Goal: Information Seeking & Learning: Check status

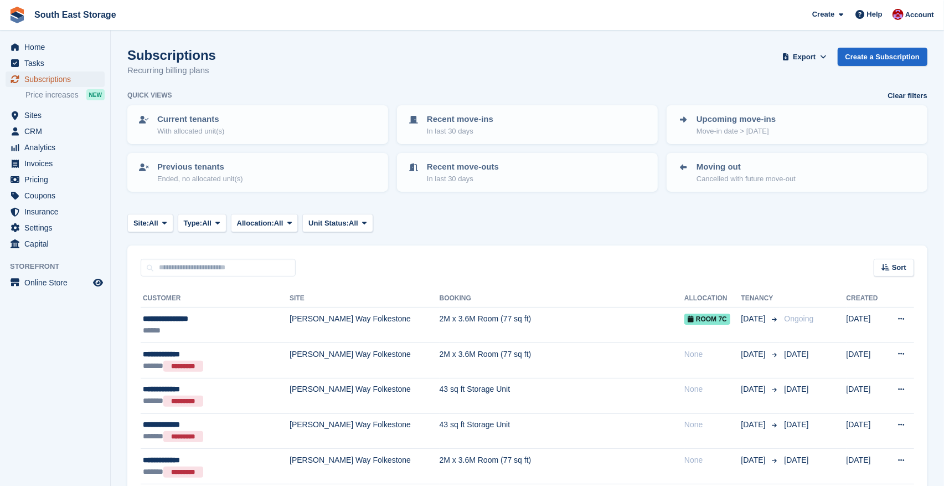
click at [44, 79] on span "Subscriptions" at bounding box center [57, 79] width 66 height 16
click at [176, 267] on input "text" at bounding box center [218, 268] width 155 height 18
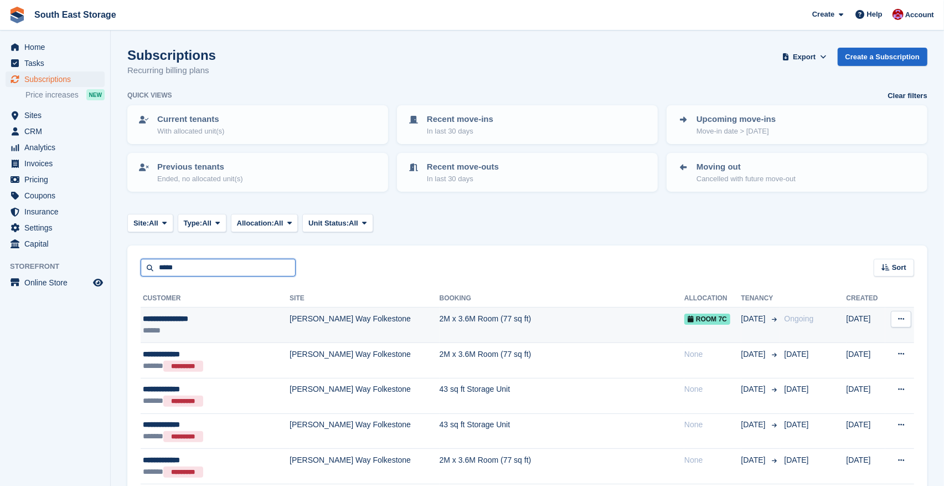
type input "**********"
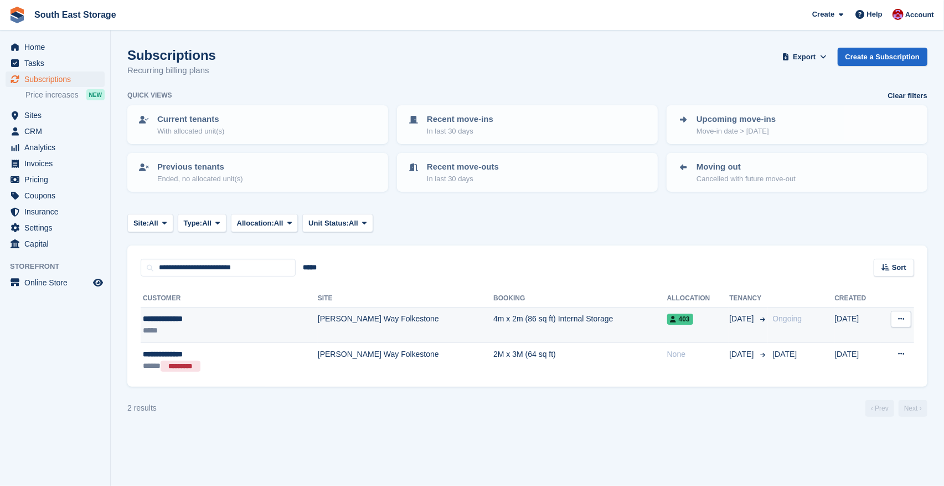
click at [493, 317] on td "4m x 2m (86 sq ft) Internal Storage" at bounding box center [580, 324] width 174 height 35
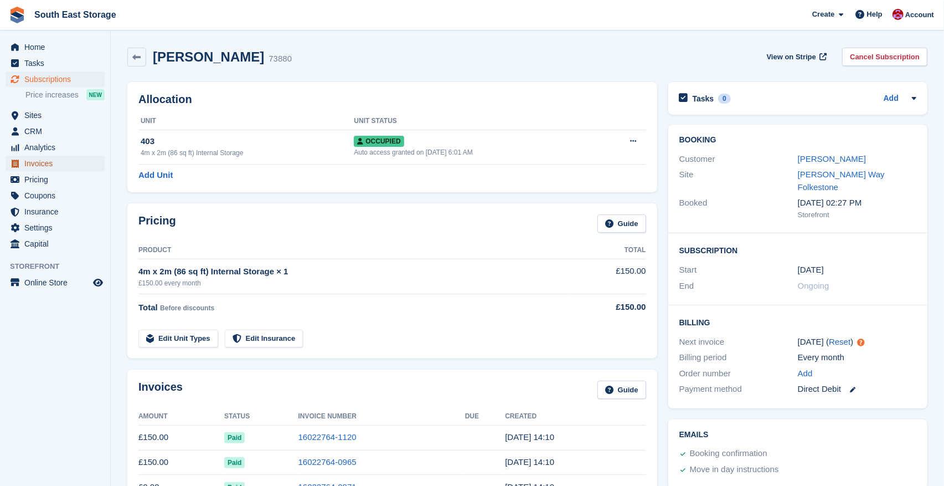
click at [39, 162] on span "Invoices" at bounding box center [57, 164] width 66 height 16
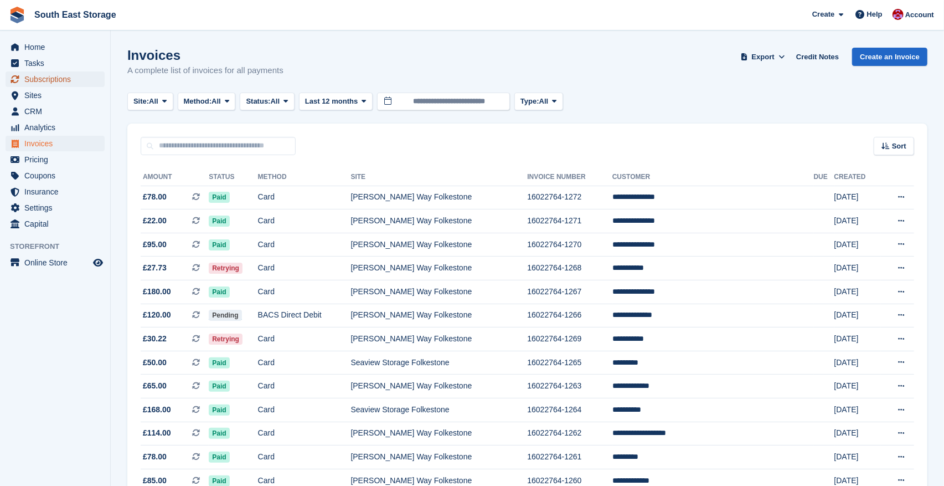
click at [45, 80] on span "Subscriptions" at bounding box center [57, 79] width 66 height 16
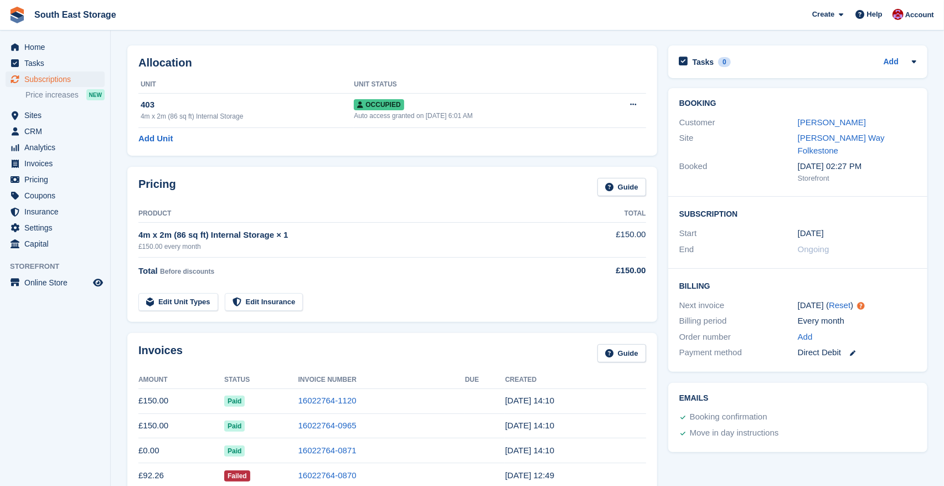
scroll to position [2, 0]
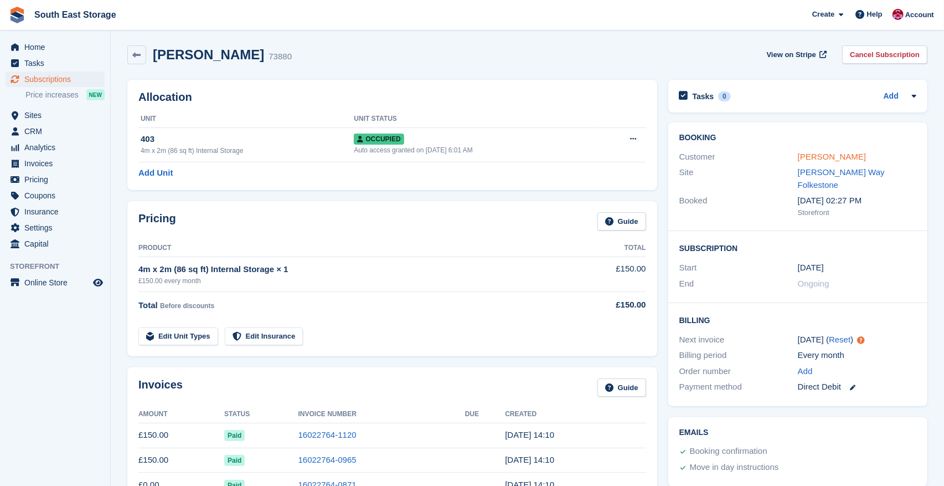
click at [829, 156] on link "Tessa Reynolds" at bounding box center [832, 156] width 68 height 9
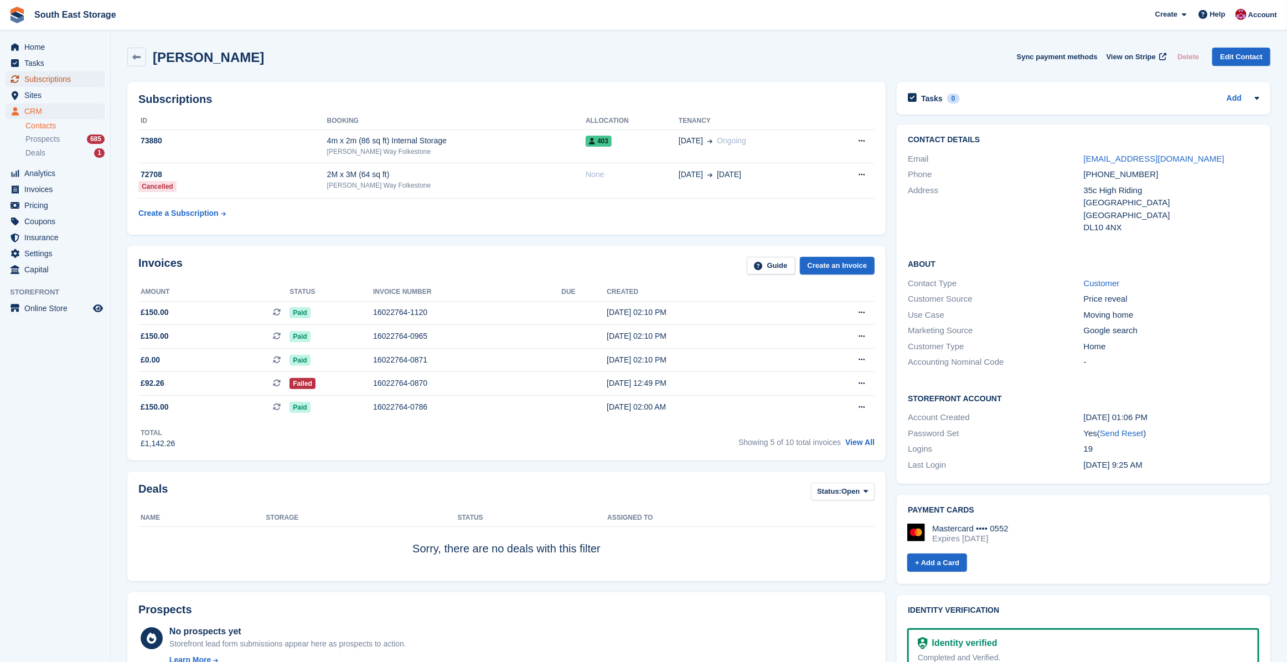
click at [39, 79] on span "Subscriptions" at bounding box center [57, 79] width 66 height 16
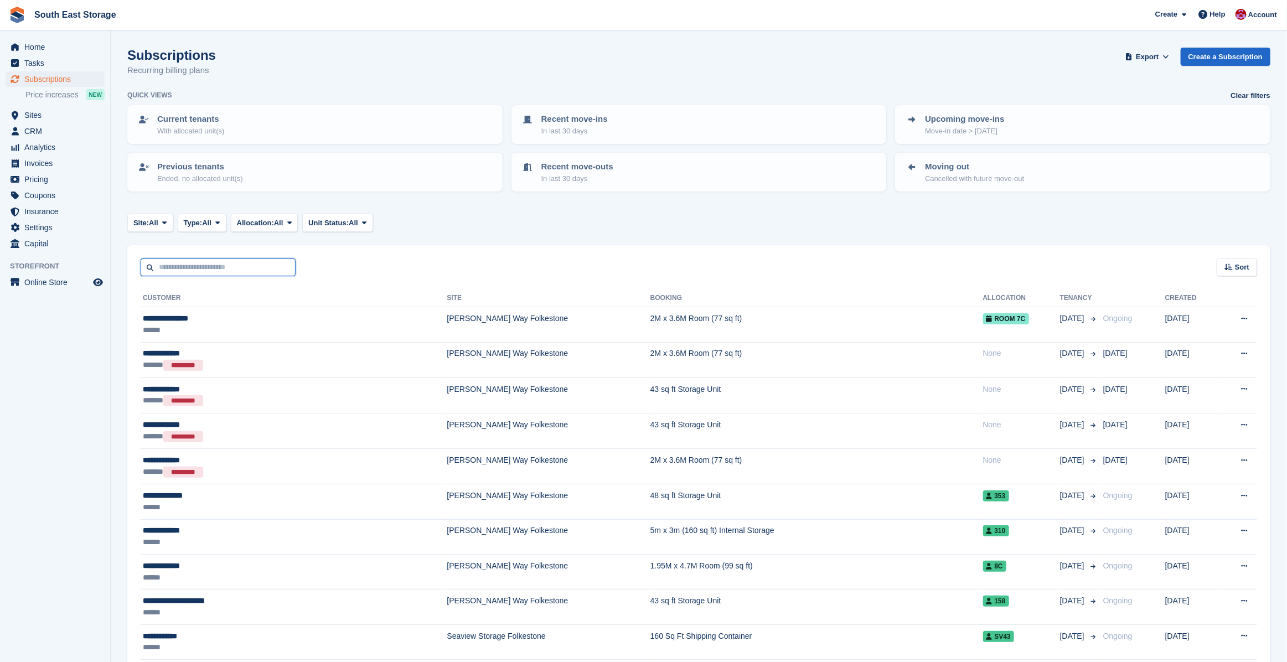
click at [178, 266] on input "text" at bounding box center [218, 268] width 155 height 18
type input "******"
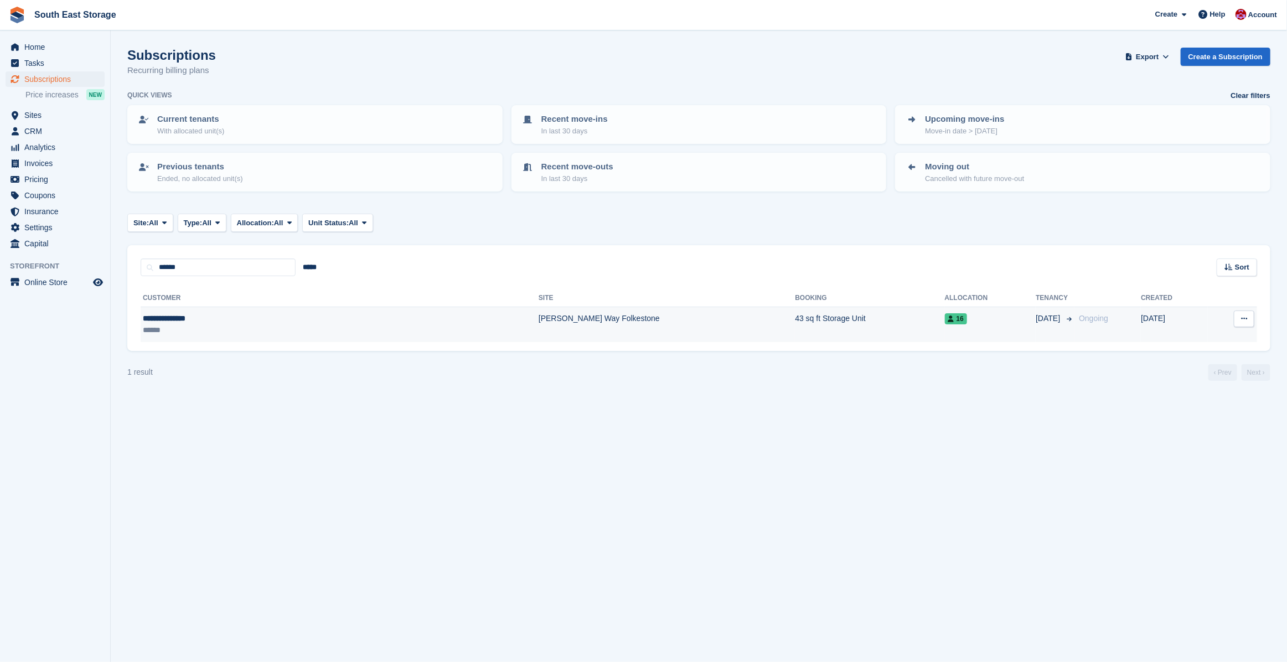
click at [178, 318] on div "**********" at bounding box center [236, 319] width 186 height 12
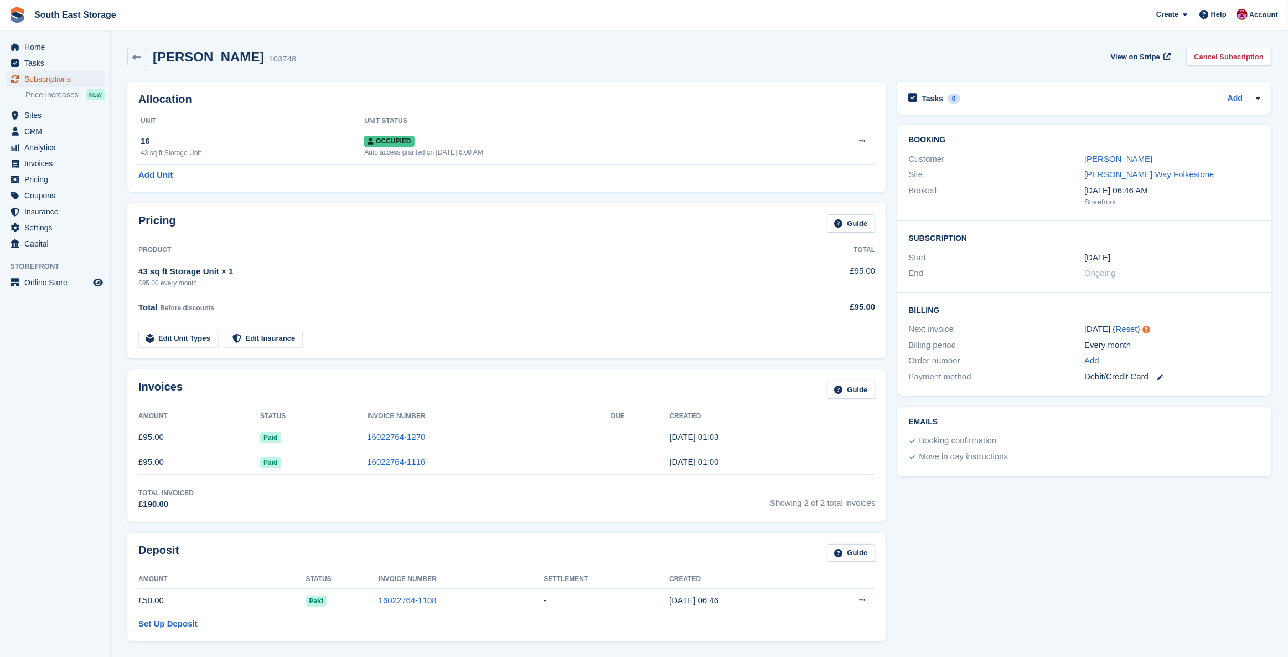
click at [44, 79] on span "Subscriptions" at bounding box center [57, 79] width 66 height 16
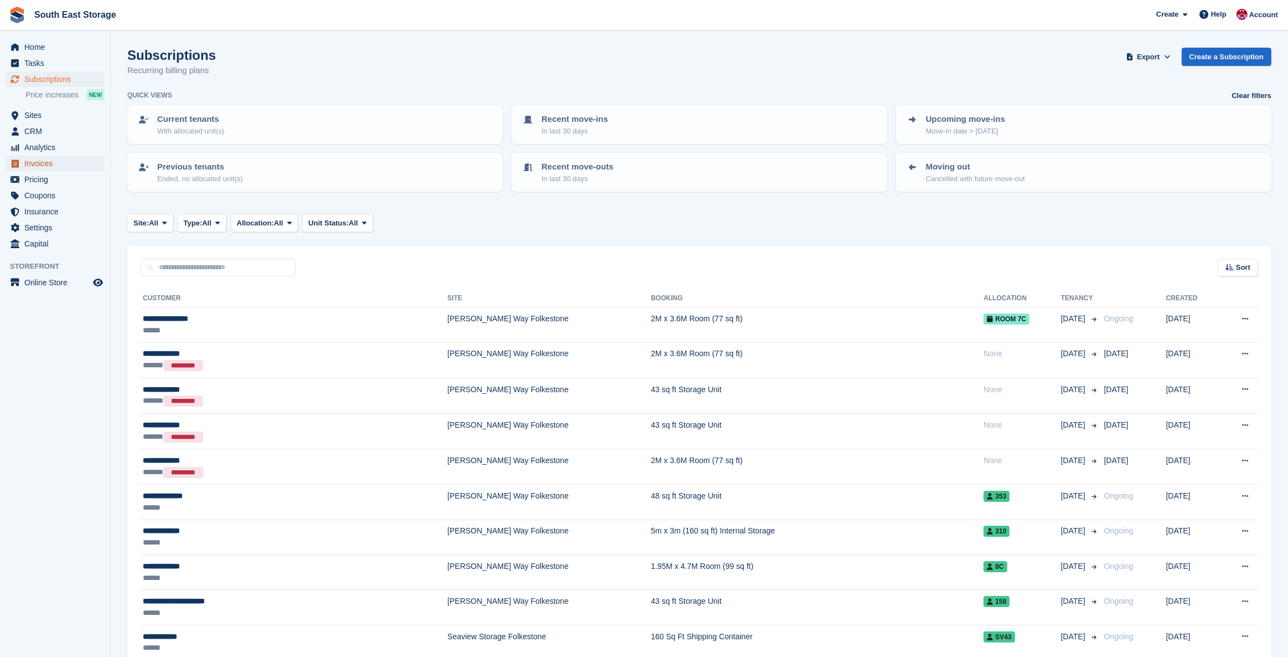
click at [40, 160] on span "Invoices" at bounding box center [57, 164] width 66 height 16
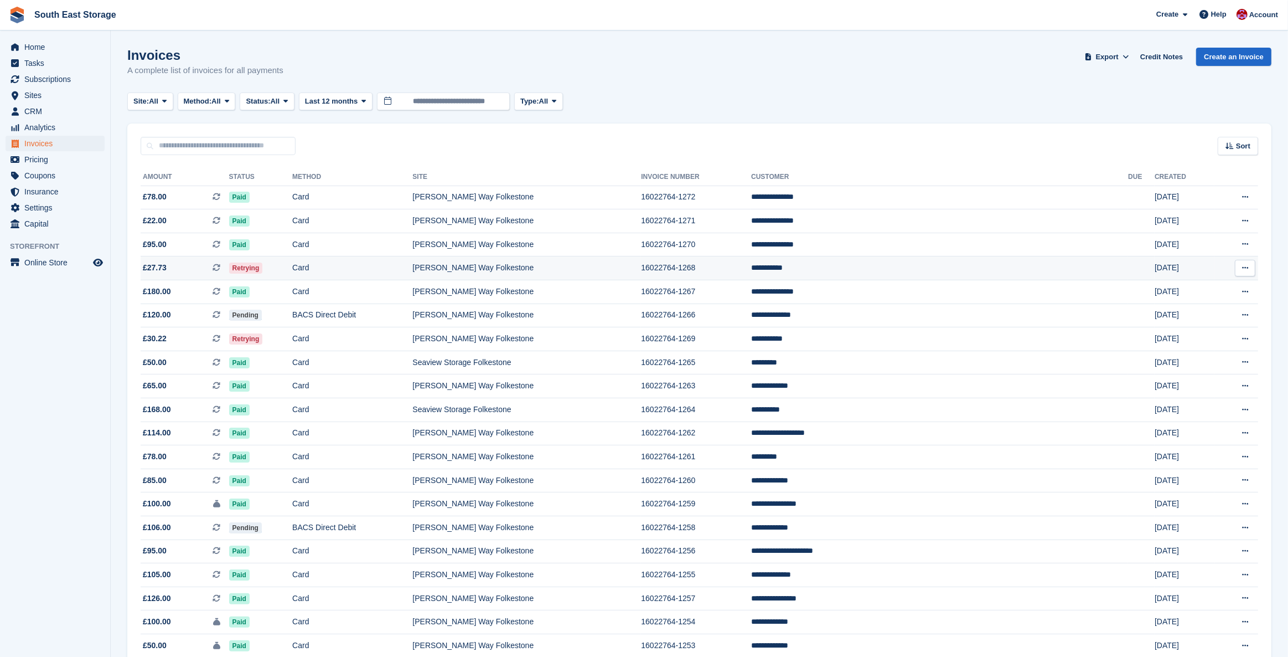
click at [567, 267] on td "[PERSON_NAME] Way Folkestone" at bounding box center [526, 268] width 229 height 24
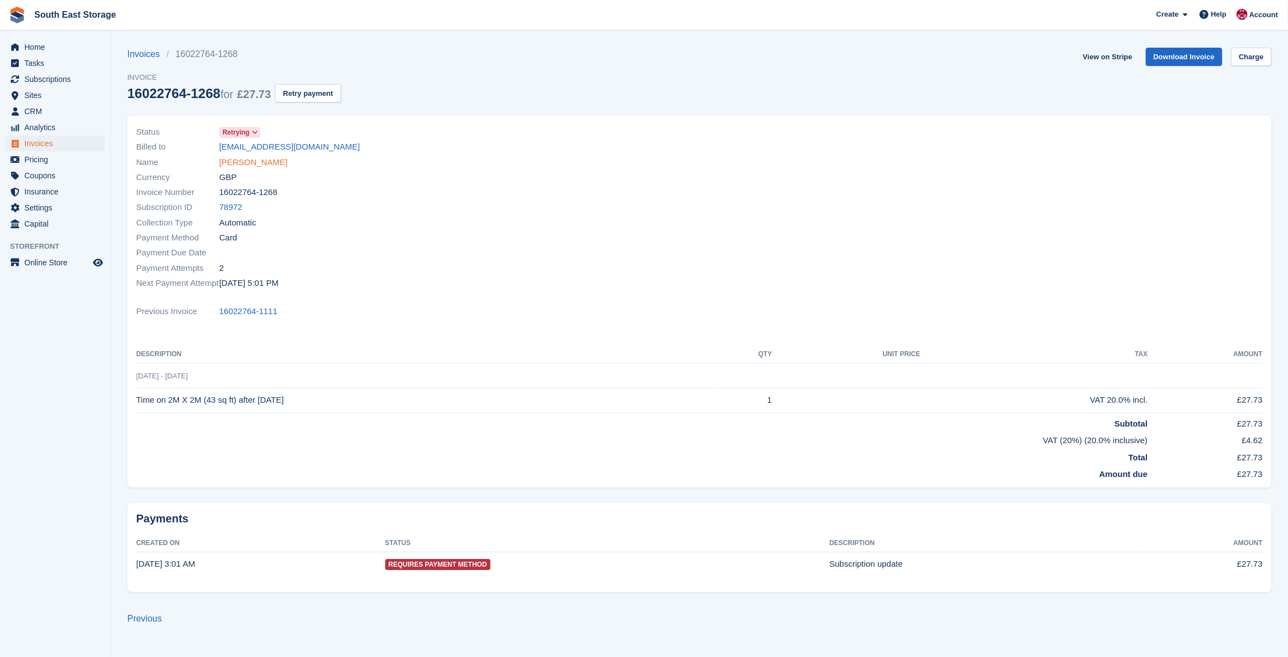
click at [254, 160] on link "Harry Macey" at bounding box center [253, 162] width 68 height 13
